Goal: Check status: Check status

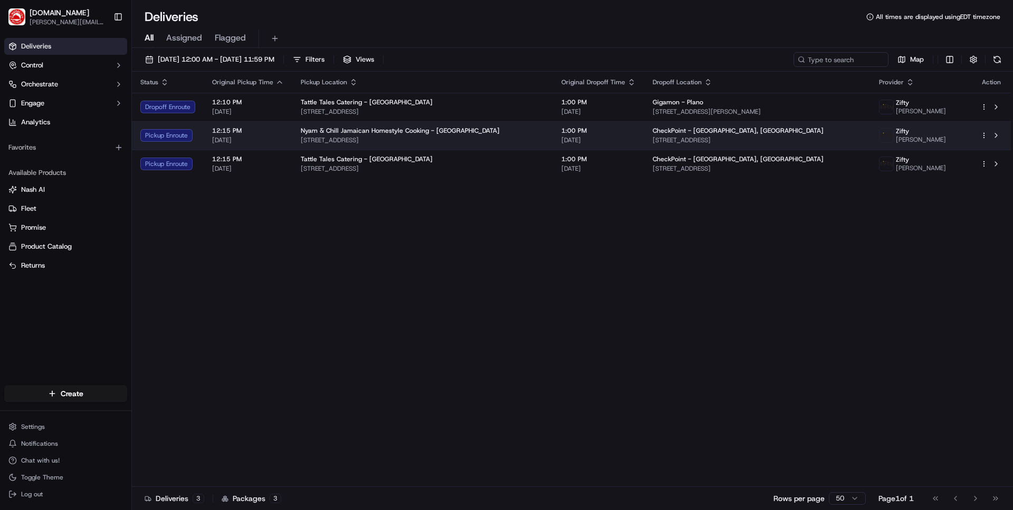
click at [269, 136] on span "[DATE]" at bounding box center [248, 140] width 72 height 8
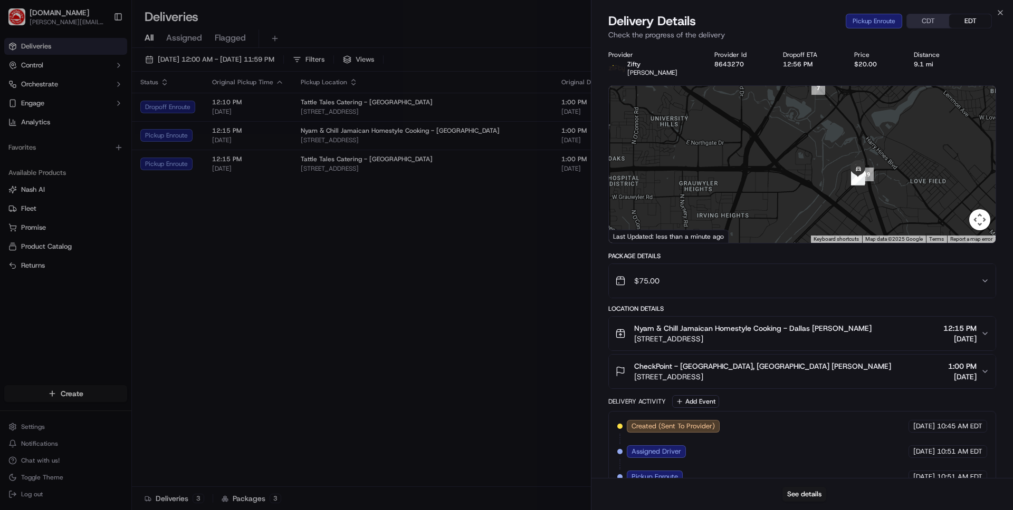
drag, startPoint x: 826, startPoint y: 176, endPoint x: 837, endPoint y: 153, distance: 25.2
click at [818, 154] on div at bounding box center [802, 164] width 387 height 157
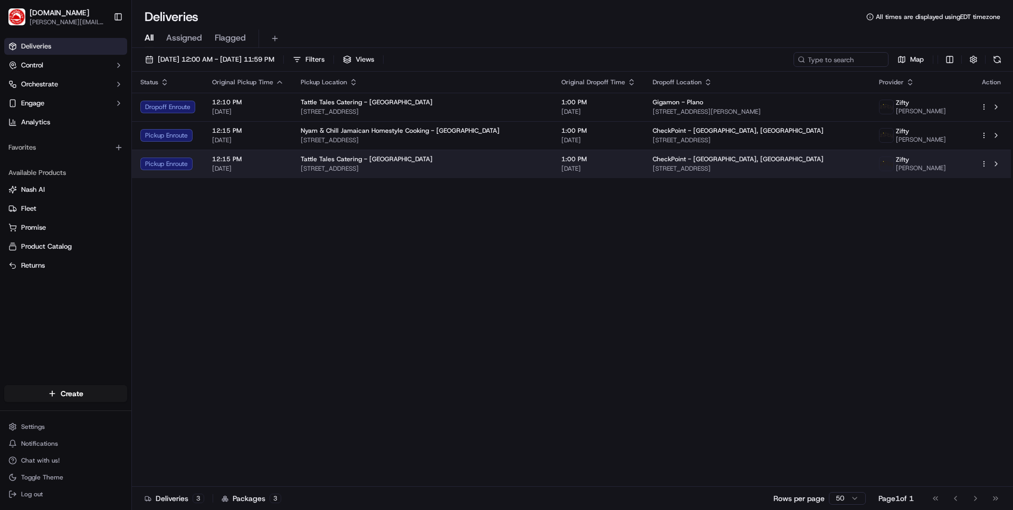
click at [276, 159] on span "12:15 PM" at bounding box center [248, 159] width 72 height 8
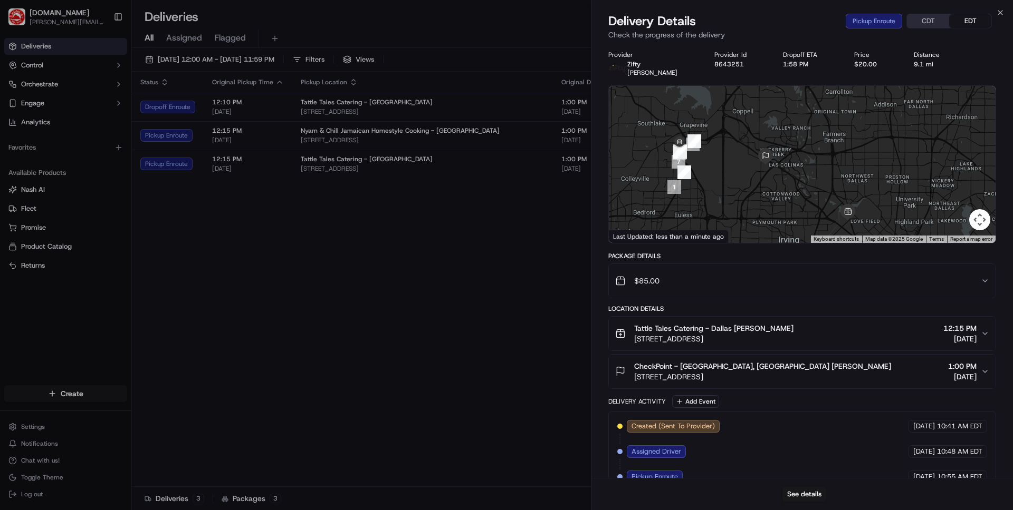
drag, startPoint x: 740, startPoint y: 169, endPoint x: 749, endPoint y: 179, distance: 13.1
click at [749, 179] on div at bounding box center [802, 164] width 387 height 157
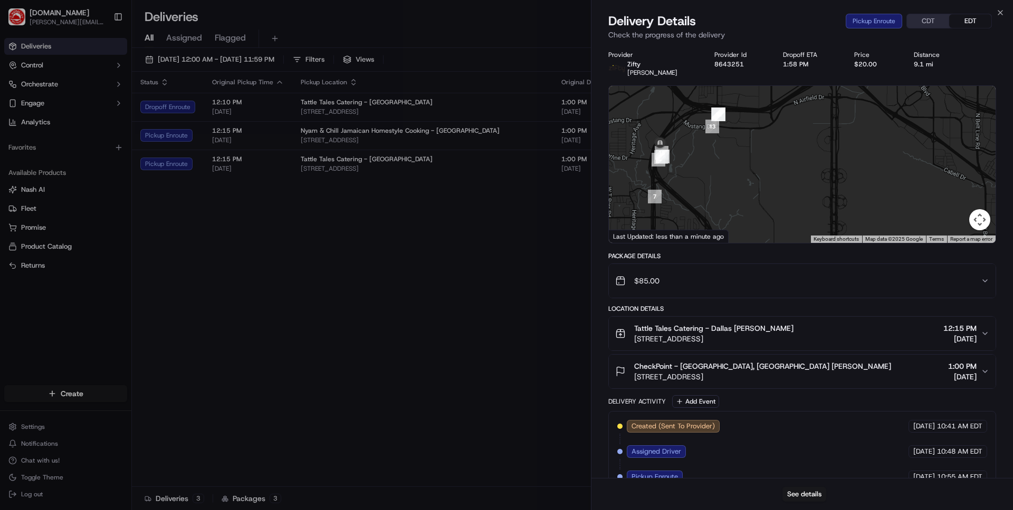
drag, startPoint x: 666, startPoint y: 121, endPoint x: 688, endPoint y: 156, distance: 41.0
click at [688, 156] on div at bounding box center [802, 164] width 387 height 157
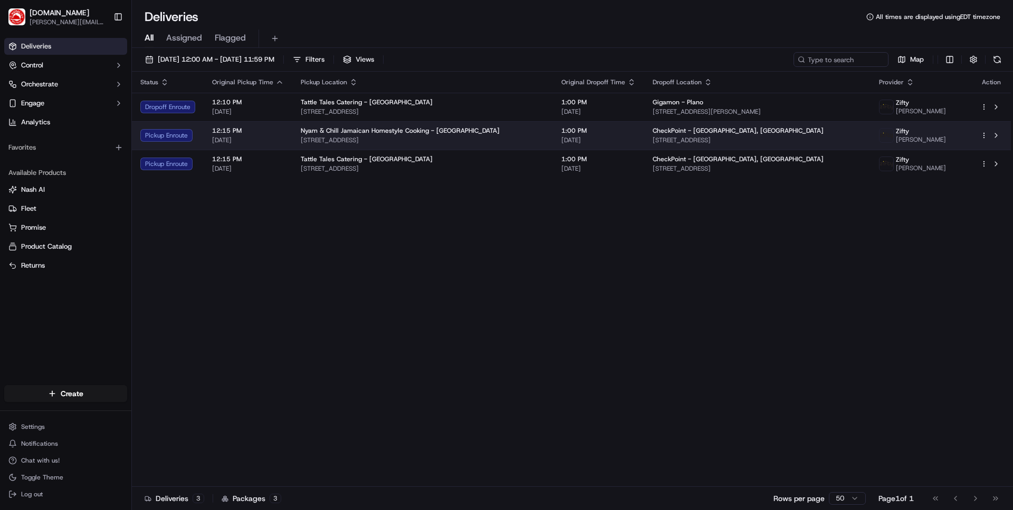
click at [396, 142] on span "[STREET_ADDRESS]" at bounding box center [423, 140] width 244 height 8
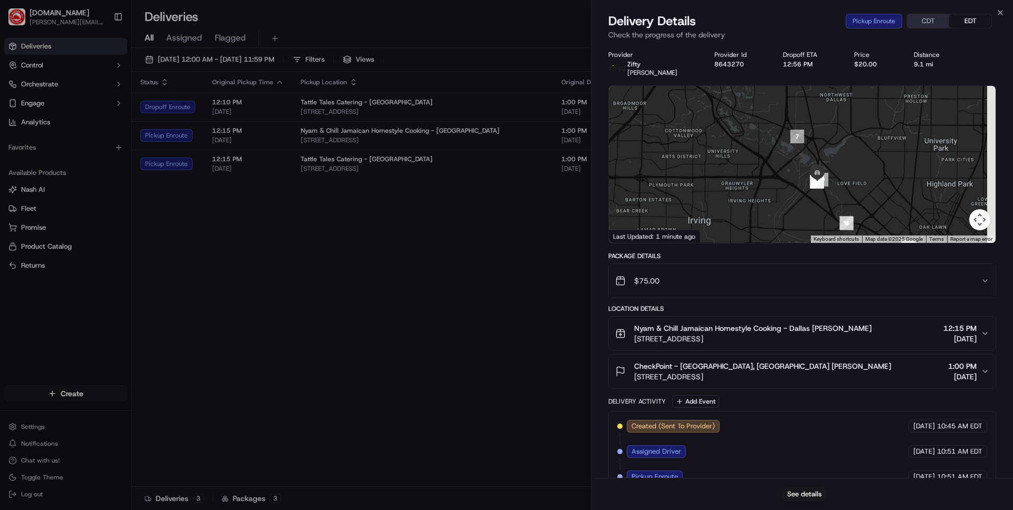
drag, startPoint x: 938, startPoint y: 204, endPoint x: 869, endPoint y: 165, distance: 78.9
click at [869, 165] on div at bounding box center [802, 164] width 387 height 157
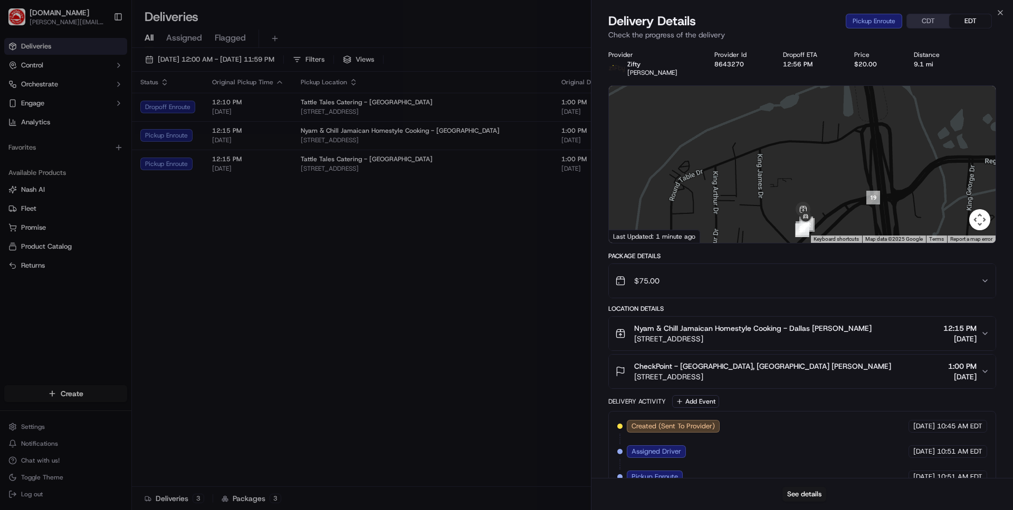
drag, startPoint x: 801, startPoint y: 196, endPoint x: 779, endPoint y: 147, distance: 53.1
click at [779, 148] on div at bounding box center [802, 164] width 387 height 157
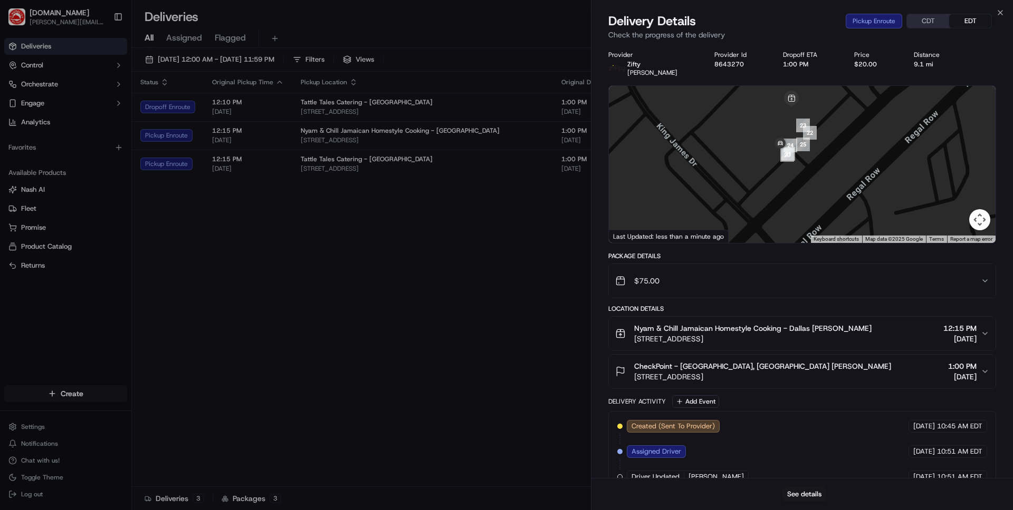
drag, startPoint x: 781, startPoint y: 217, endPoint x: 821, endPoint y: 151, distance: 77.6
click at [821, 152] on div at bounding box center [802, 164] width 387 height 157
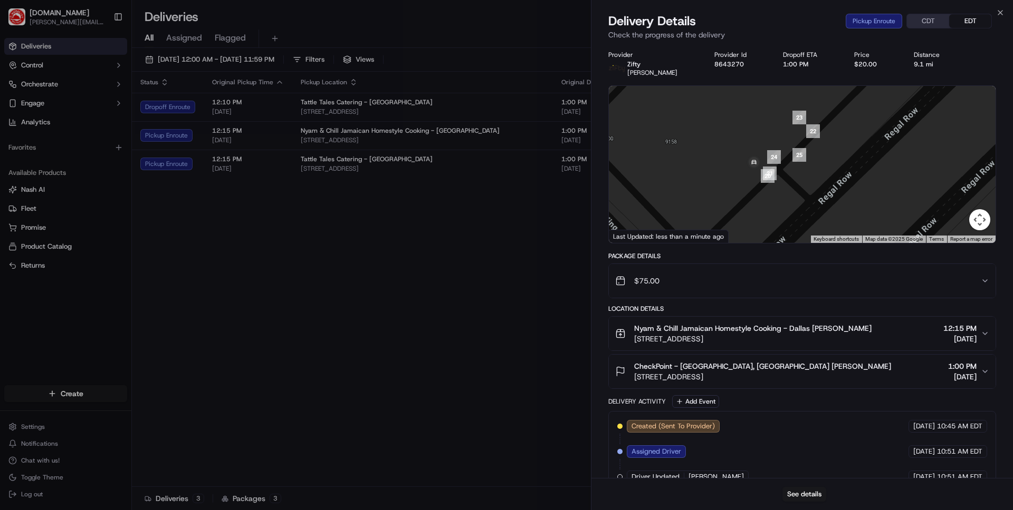
drag, startPoint x: 818, startPoint y: 124, endPoint x: 838, endPoint y: 191, distance: 69.9
click at [838, 191] on div at bounding box center [802, 164] width 387 height 157
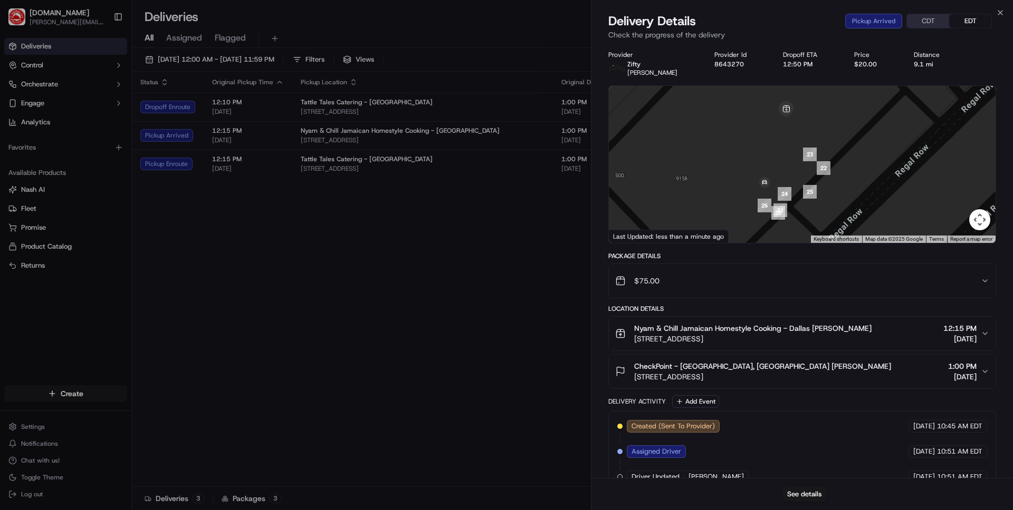
click at [1006, 14] on div "Delivery Details Pickup Arrived CDT EDT Check the progress of the delivery" at bounding box center [801, 29] width 421 height 32
click at [1002, 13] on icon "button" at bounding box center [1000, 12] width 8 height 8
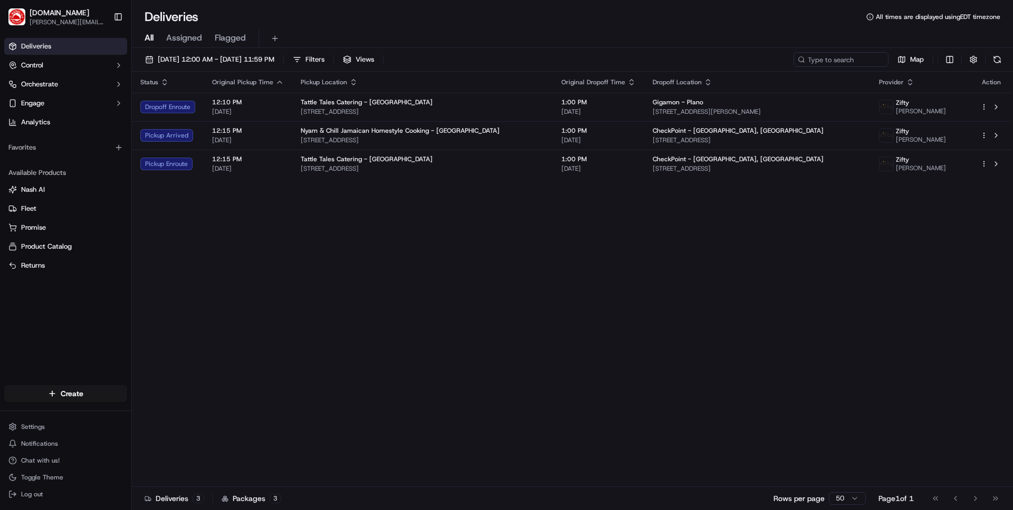
click at [491, 193] on div "Status Original Pickup Time Pickup Location Original Dropoff Time Dropoff Locat…" at bounding box center [571, 280] width 879 height 416
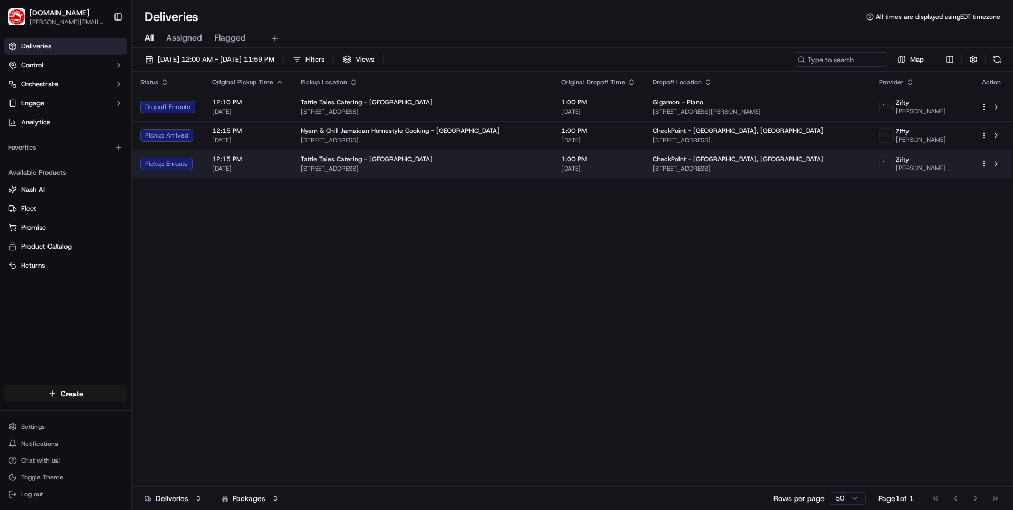
click at [485, 171] on span "[STREET_ADDRESS]" at bounding box center [423, 169] width 244 height 8
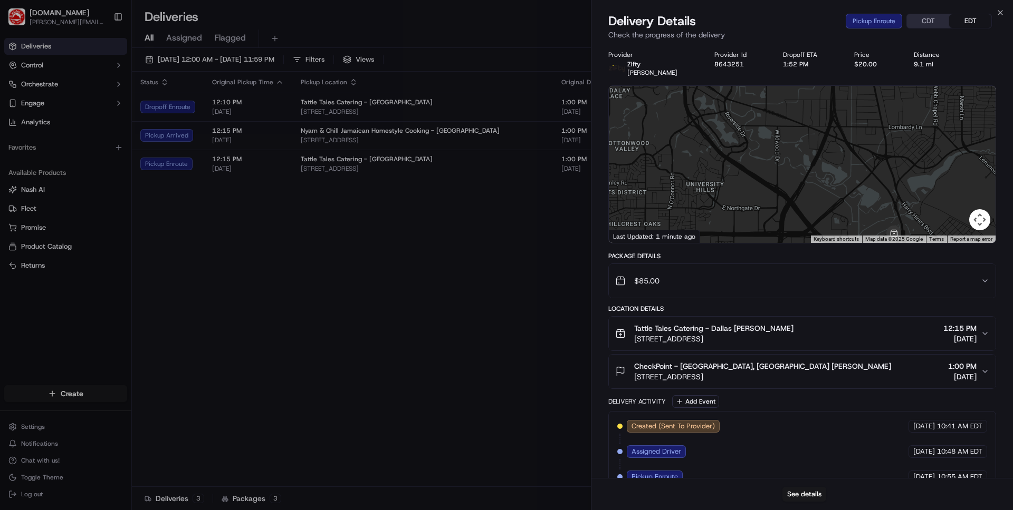
drag, startPoint x: 883, startPoint y: 202, endPoint x: 844, endPoint y: 144, distance: 69.5
click at [845, 147] on div at bounding box center [802, 164] width 387 height 157
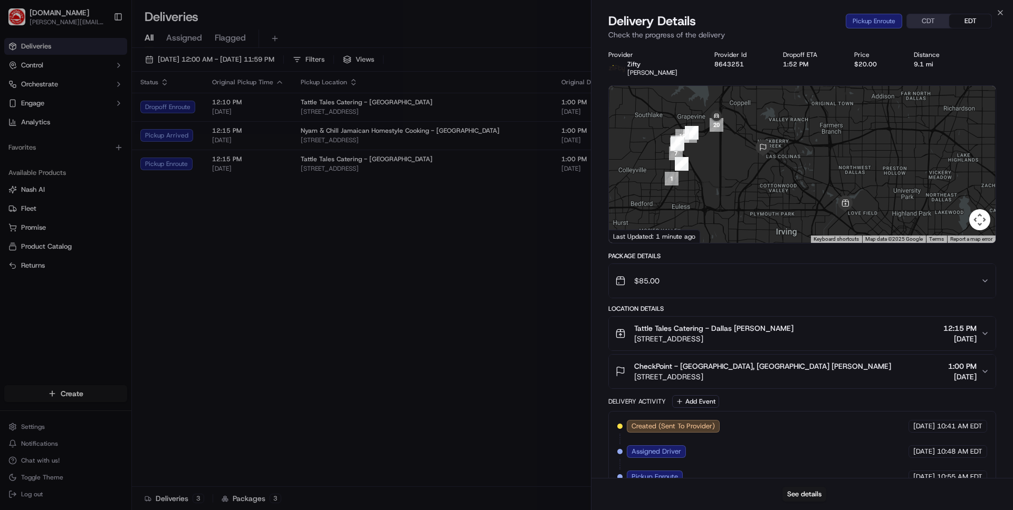
drag, startPoint x: 861, startPoint y: 126, endPoint x: 875, endPoint y: 198, distance: 73.1
click at [875, 198] on div at bounding box center [802, 164] width 387 height 157
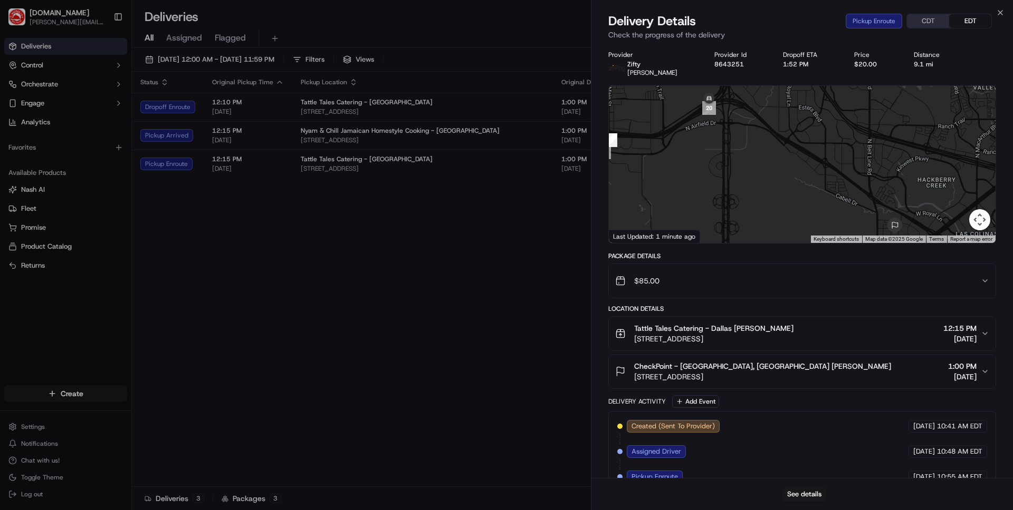
drag, startPoint x: 759, startPoint y: 162, endPoint x: 704, endPoint y: 86, distance: 93.6
click at [705, 87] on div at bounding box center [802, 164] width 387 height 157
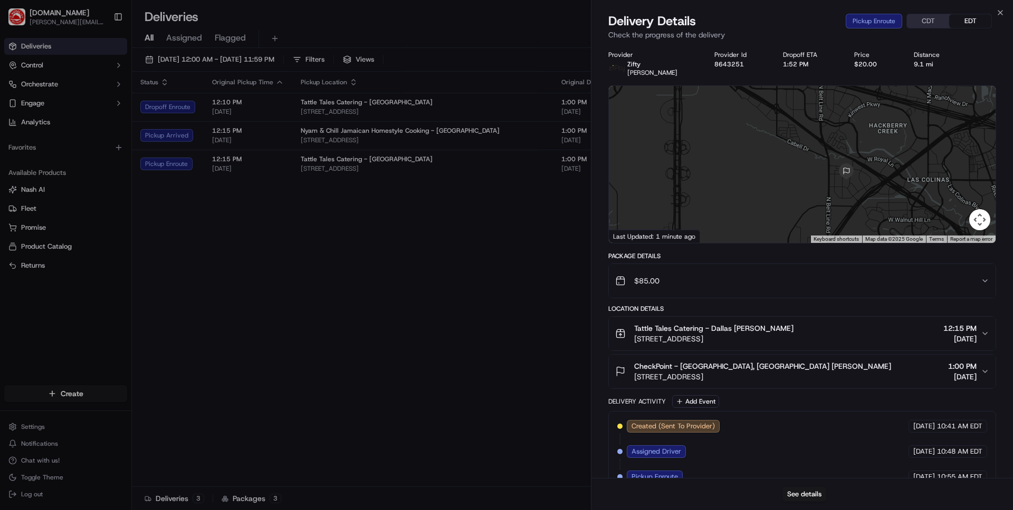
drag, startPoint x: 767, startPoint y: 143, endPoint x: 790, endPoint y: 189, distance: 51.9
click at [790, 189] on div at bounding box center [802, 164] width 387 height 157
drag, startPoint x: 764, startPoint y: 147, endPoint x: 778, endPoint y: 150, distance: 14.2
click at [778, 150] on div at bounding box center [802, 164] width 387 height 157
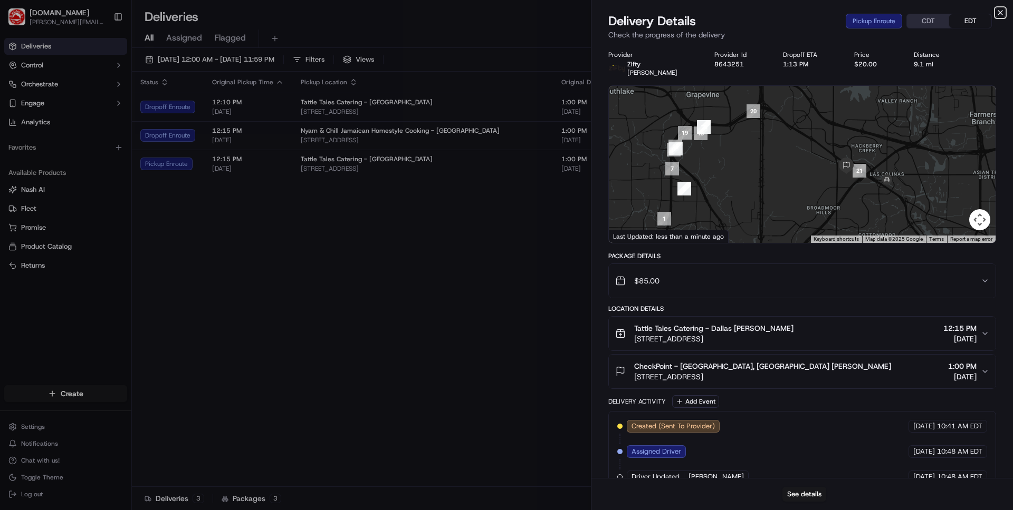
click at [997, 13] on icon "button" at bounding box center [1000, 12] width 8 height 8
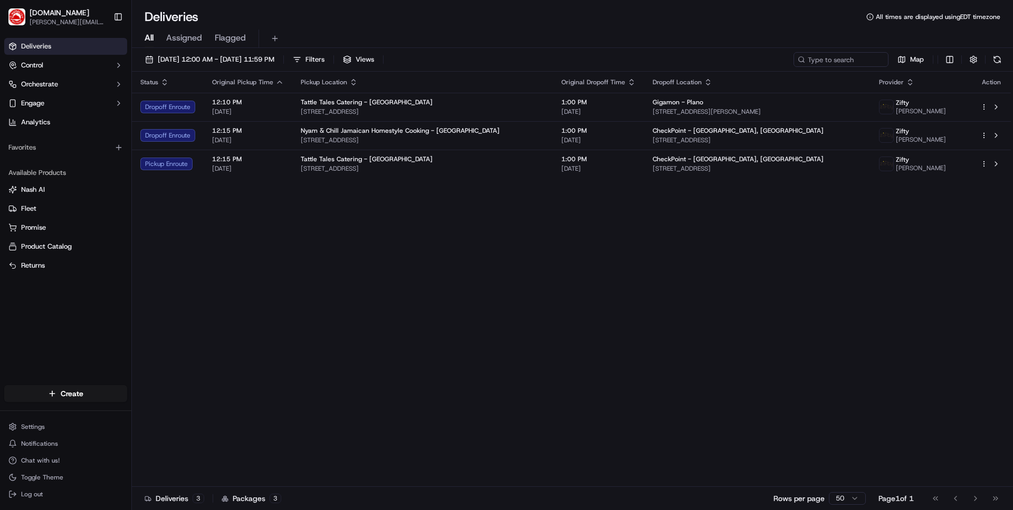
click at [524, 233] on div "Status Original Pickup Time Pickup Location Original Dropoff Time Dropoff Locat…" at bounding box center [571, 280] width 879 height 416
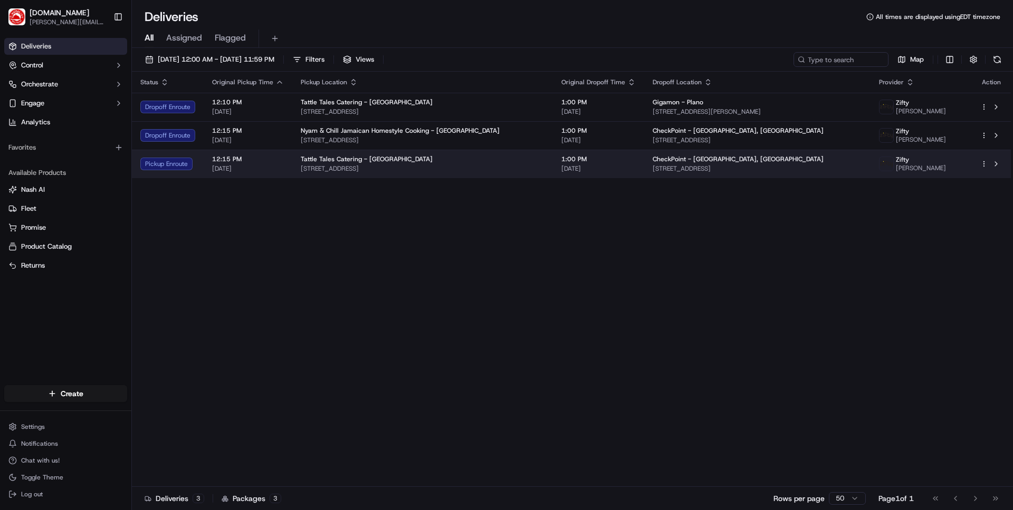
click at [289, 172] on td "12:15 PM [DATE]" at bounding box center [248, 164] width 89 height 28
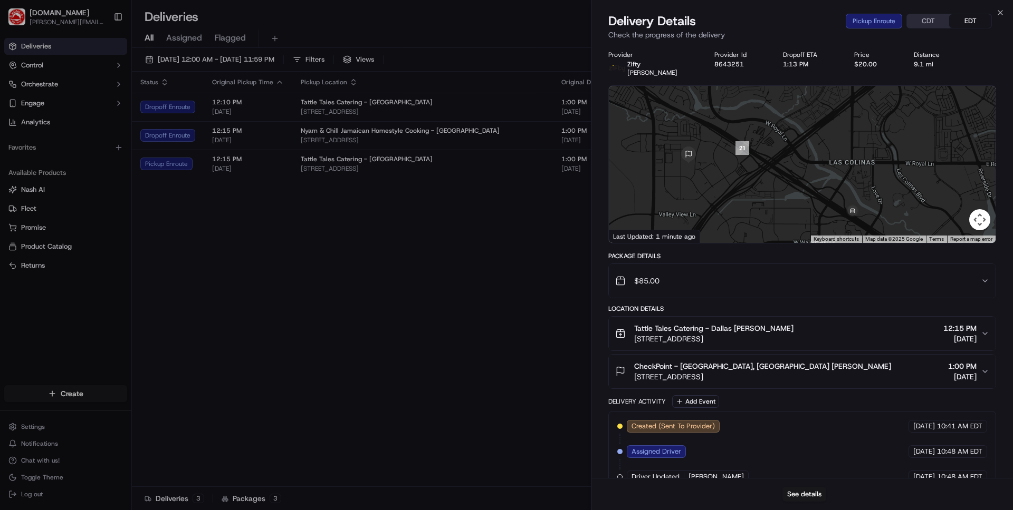
drag, startPoint x: 731, startPoint y: 122, endPoint x: 774, endPoint y: 264, distance: 147.6
click at [774, 264] on div "Provider Zifty [PERSON_NAME] Provider Id 8643251 Dropoff ETA 1:13 PM Price $20.…" at bounding box center [802, 284] width 388 height 467
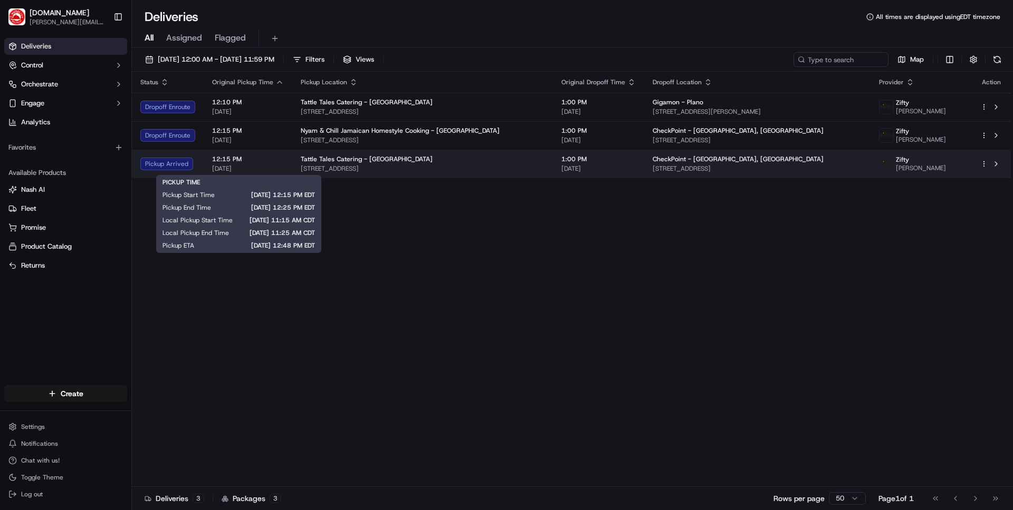
click at [263, 168] on span "[DATE]" at bounding box center [248, 169] width 72 height 8
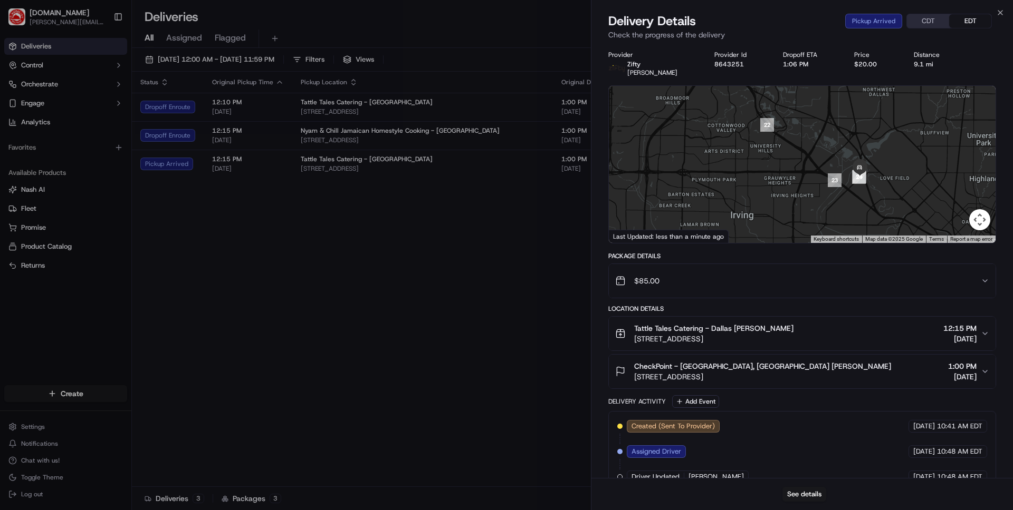
drag, startPoint x: 830, startPoint y: 204, endPoint x: 813, endPoint y: 151, distance: 56.0
click at [802, 153] on div at bounding box center [802, 164] width 387 height 157
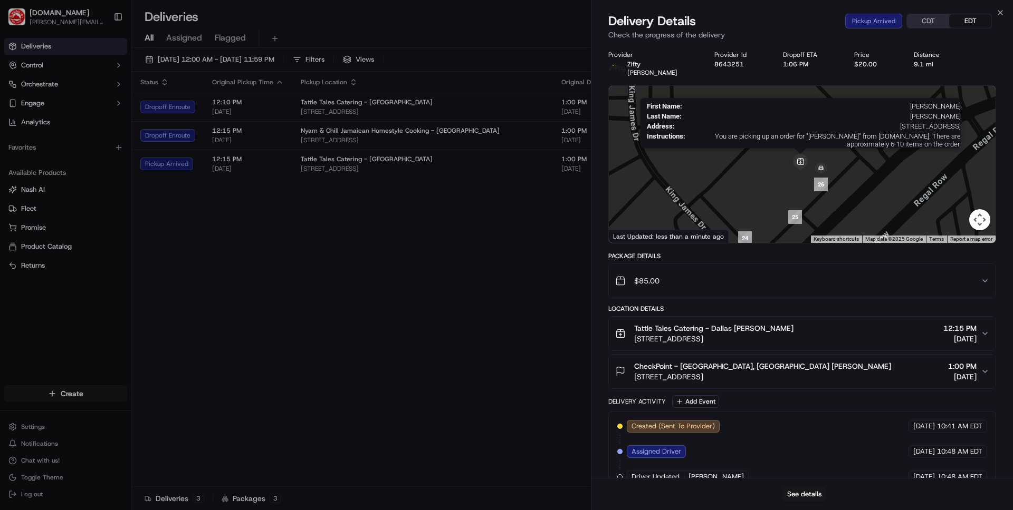
drag, startPoint x: 801, startPoint y: 131, endPoint x: 799, endPoint y: 161, distance: 29.6
click at [799, 161] on img at bounding box center [800, 162] width 17 height 17
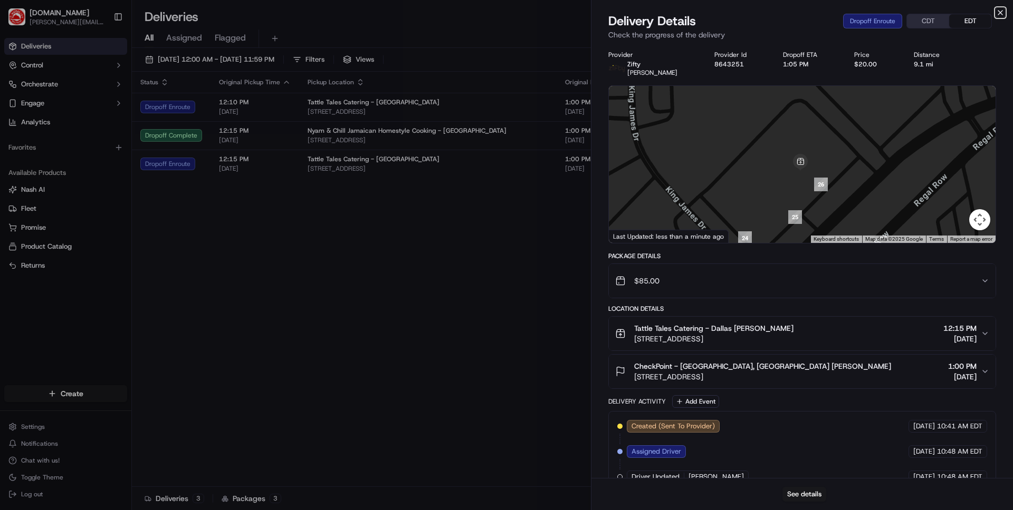
click at [1002, 15] on icon "button" at bounding box center [1000, 13] width 4 height 4
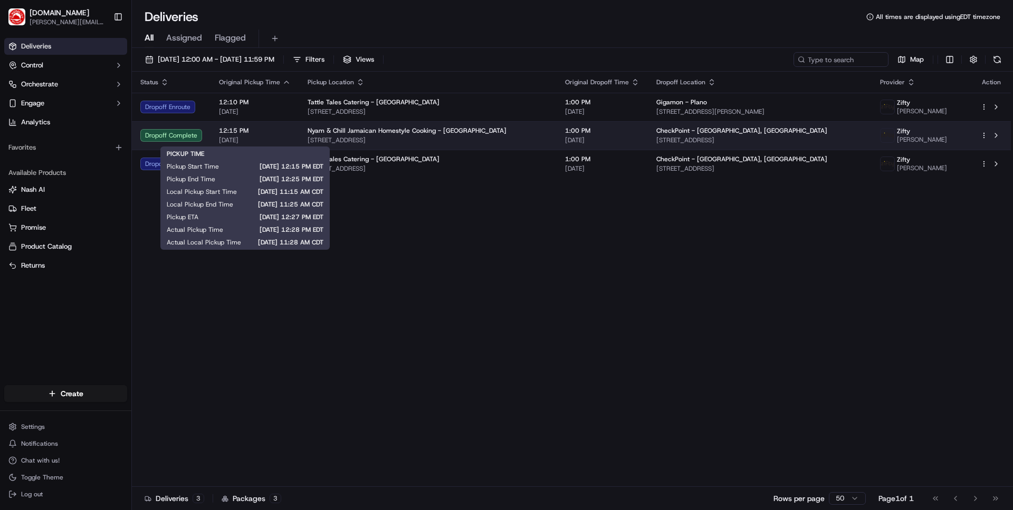
click at [237, 133] on span "12:15 PM" at bounding box center [255, 131] width 72 height 8
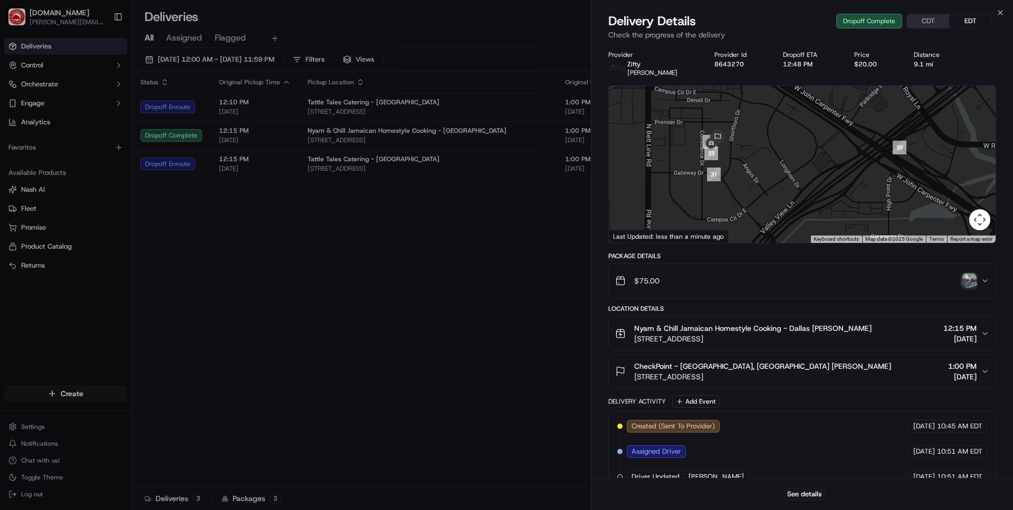
drag, startPoint x: 723, startPoint y: 116, endPoint x: 720, endPoint y: 175, distance: 58.6
click at [724, 181] on div at bounding box center [802, 164] width 387 height 157
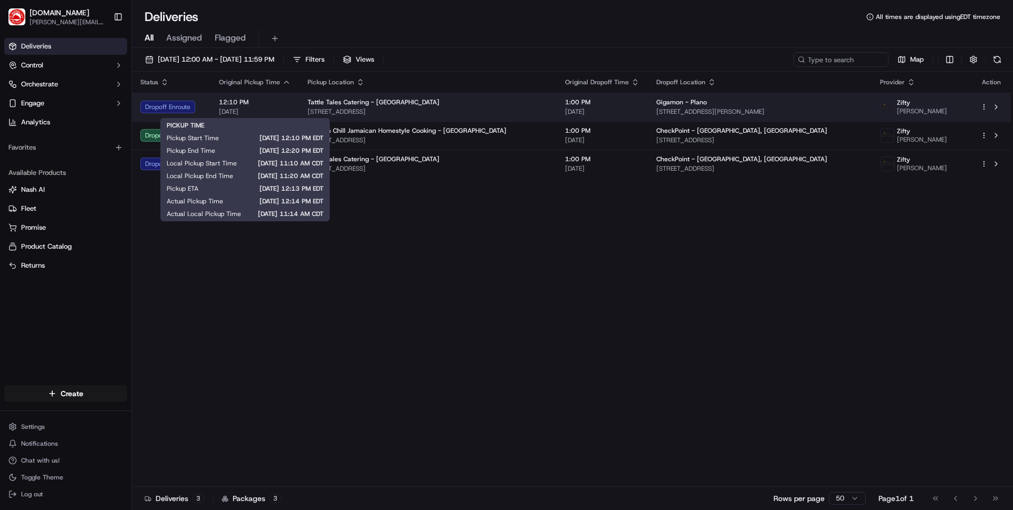
click at [265, 104] on span "12:10 PM" at bounding box center [255, 102] width 72 height 8
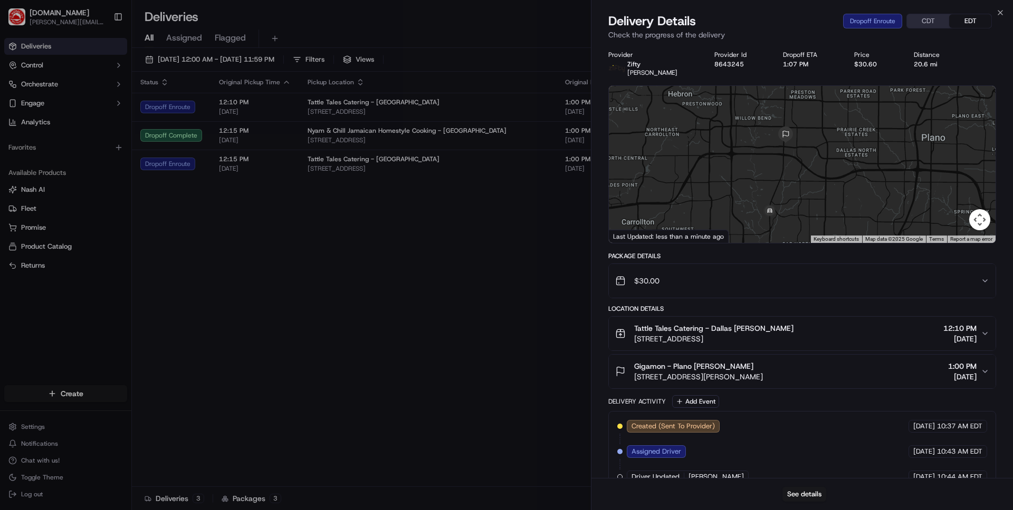
drag, startPoint x: 857, startPoint y: 126, endPoint x: 822, endPoint y: 204, distance: 86.2
click at [822, 204] on div at bounding box center [802, 164] width 387 height 157
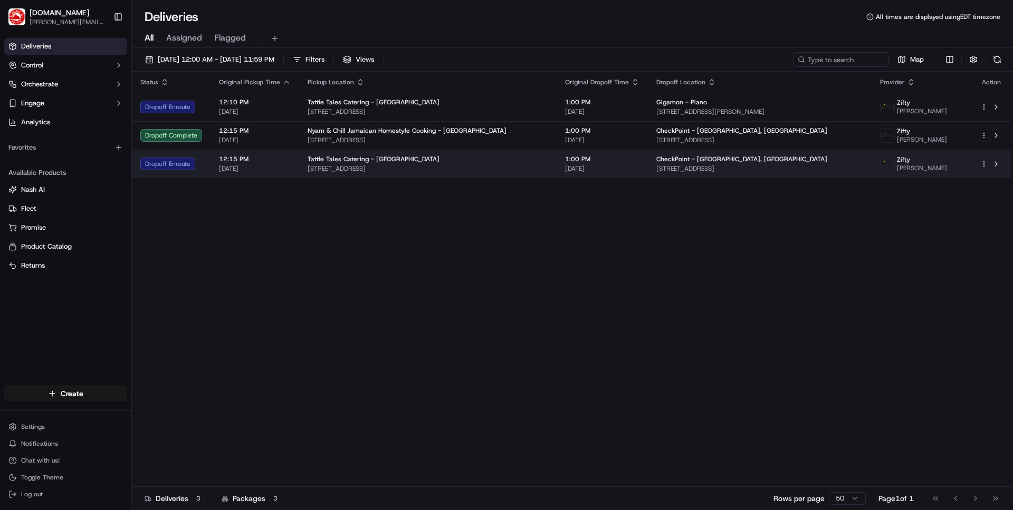
click at [406, 165] on span "[STREET_ADDRESS]" at bounding box center [427, 169] width 240 height 8
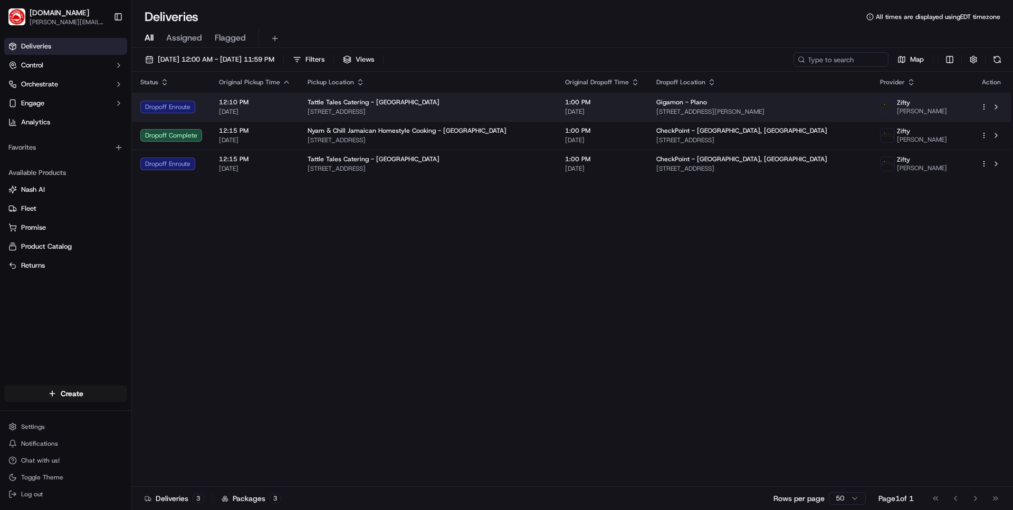
click at [307, 108] on span "[STREET_ADDRESS]" at bounding box center [427, 112] width 240 height 8
